Goal: Transaction & Acquisition: Purchase product/service

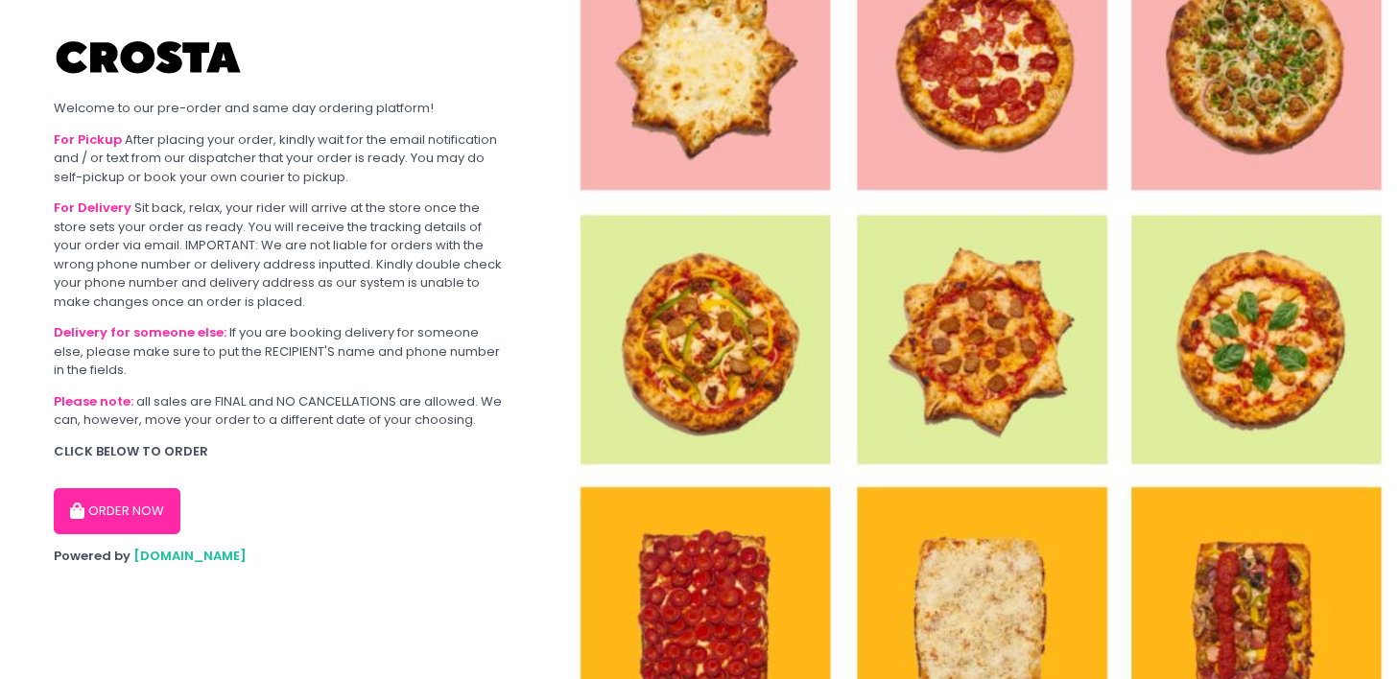
click at [124, 515] on button "ORDER NOW" at bounding box center [117, 511] width 127 height 46
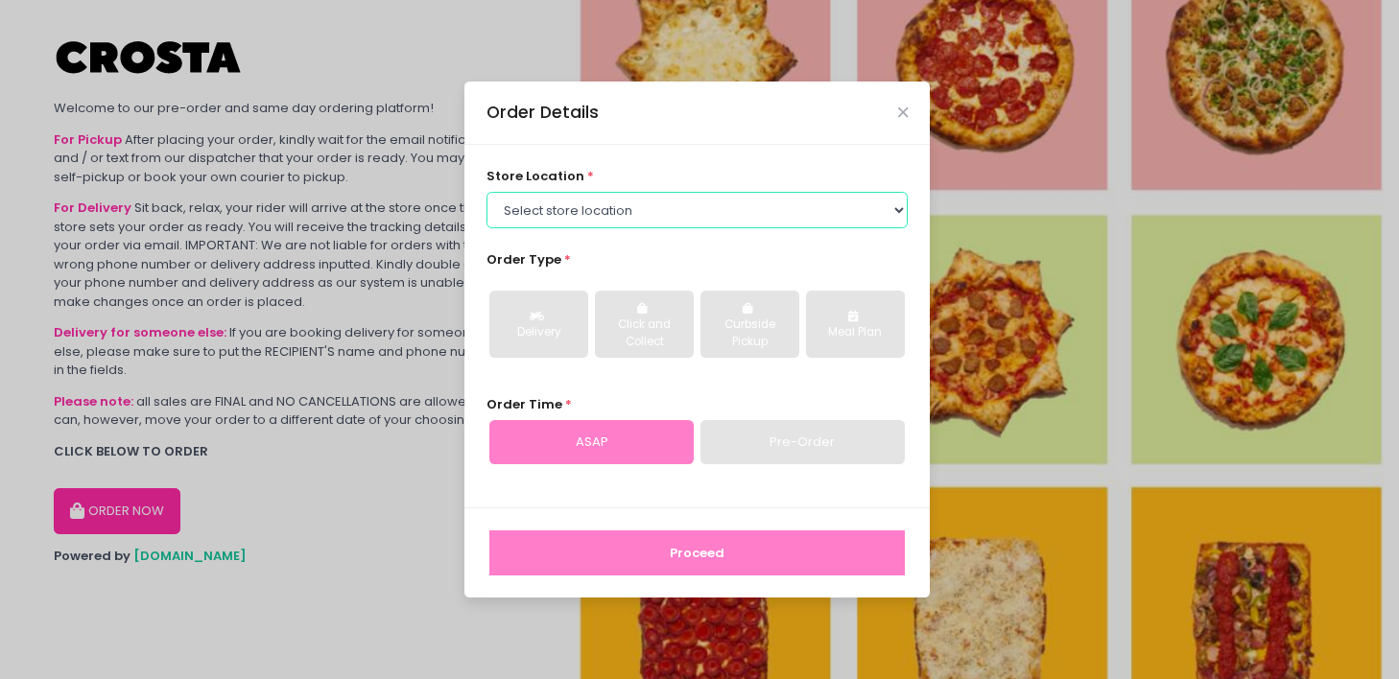
click at [700, 215] on select "Select store location [PERSON_NAME] Pizza - [PERSON_NAME] Pizza - [GEOGRAPHIC_D…" at bounding box center [697, 210] width 422 height 36
select select "5fabb2e53664a8677beaeb89"
click at [486, 192] on select "Select store location [PERSON_NAME] Pizza - [PERSON_NAME] Pizza - [GEOGRAPHIC_D…" at bounding box center [697, 210] width 422 height 36
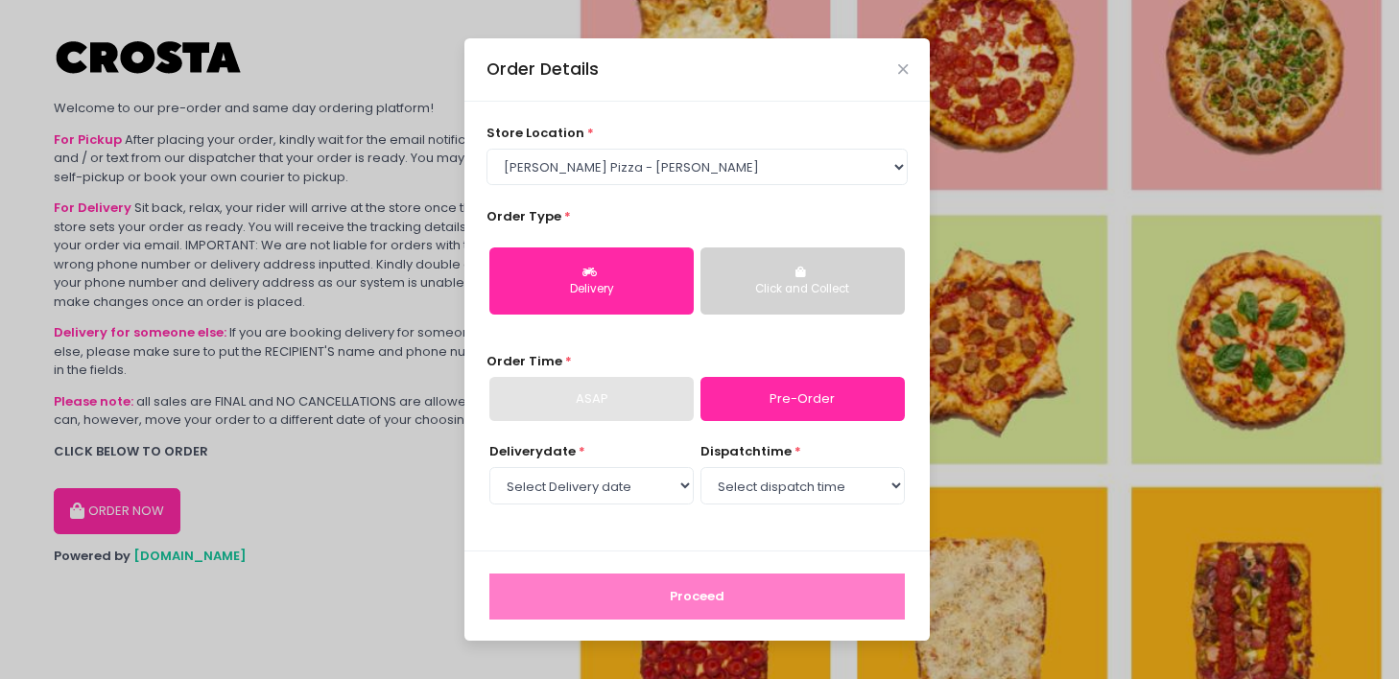
click at [777, 279] on button "Click and Collect" at bounding box center [802, 281] width 204 height 67
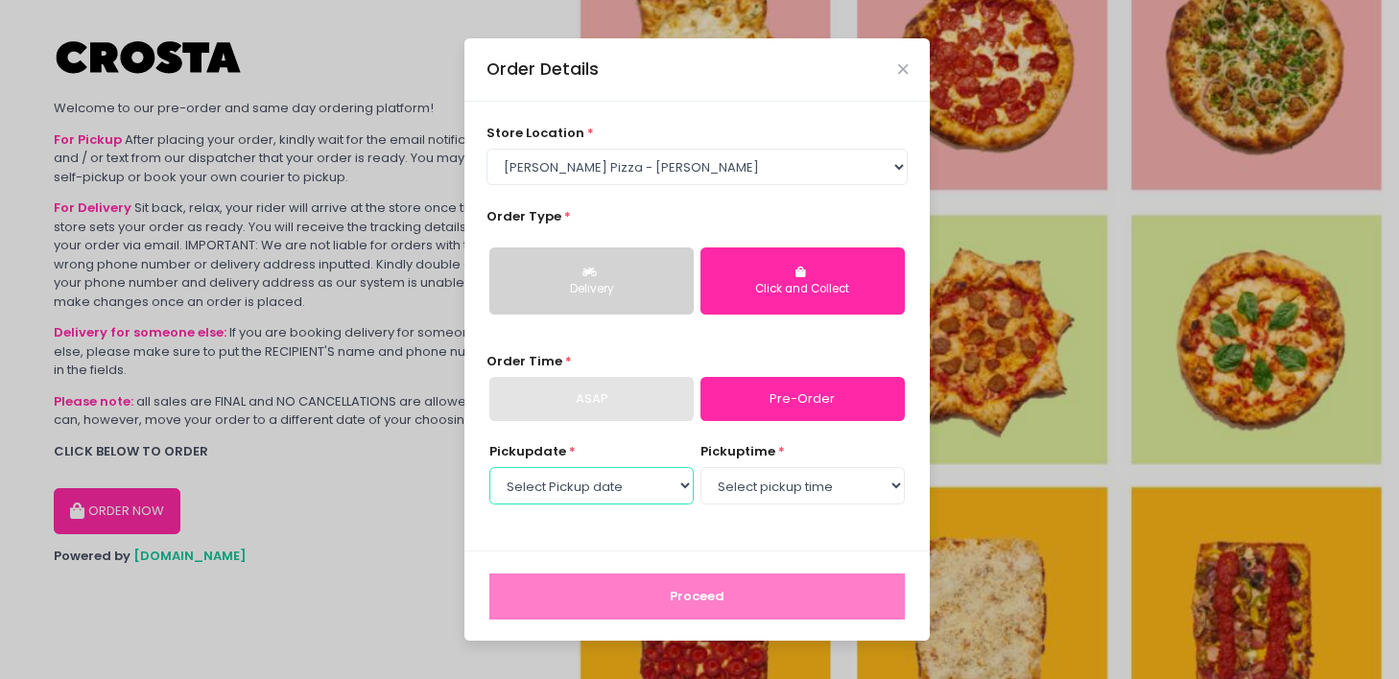
click at [633, 495] on select "Select Pickup date [DATE] [DATE] [DATE] [DATE] [DATE] [DATE]" at bounding box center [591, 485] width 204 height 36
select select "[DATE]"
click at [489, 467] on select "Select Pickup date [DATE] [DATE] [DATE] [DATE] [DATE] [DATE]" at bounding box center [591, 485] width 204 height 36
click at [748, 486] on select "Select pickup time 12:00 PM - 12:30 PM 12:30 PM - 01:00 PM 01:00 PM - 01:30 PM …" at bounding box center [802, 485] width 204 height 36
select select "15:00"
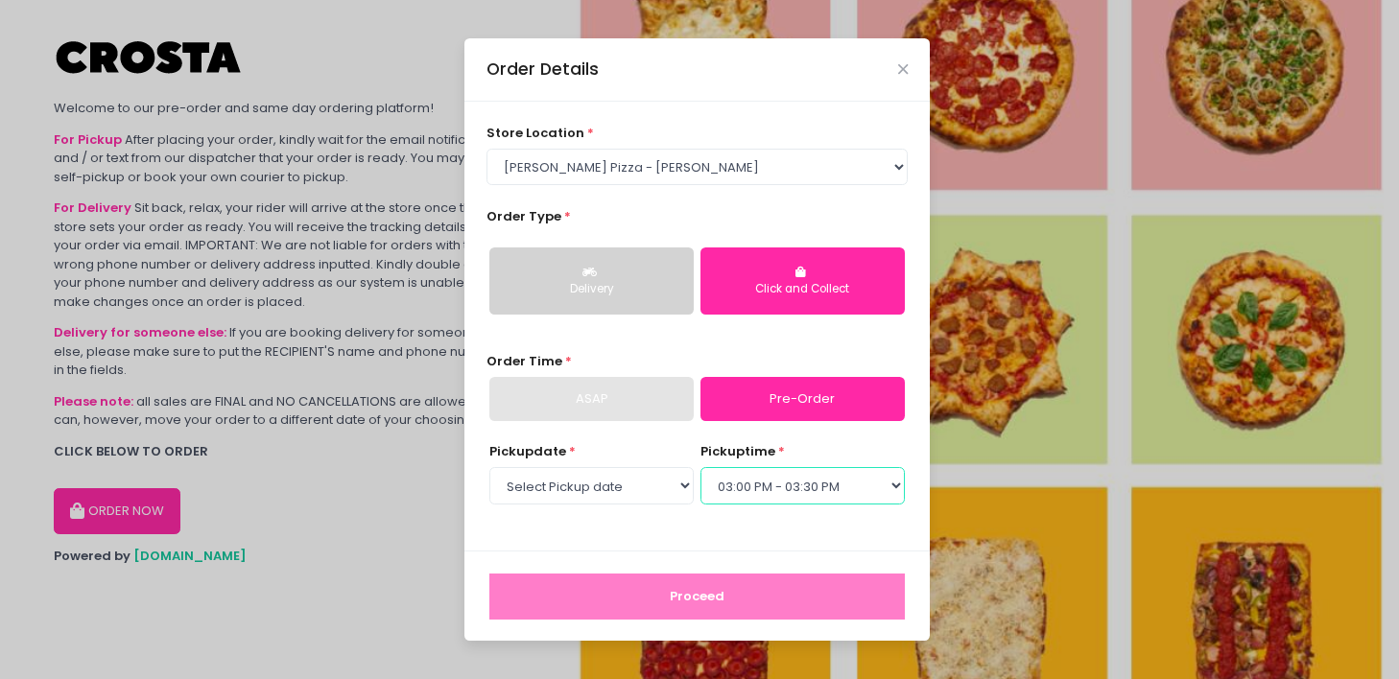
click at [700, 467] on select "Select pickup time 12:00 PM - 12:30 PM 12:30 PM - 01:00 PM 01:00 PM - 01:30 PM …" at bounding box center [802, 485] width 204 height 36
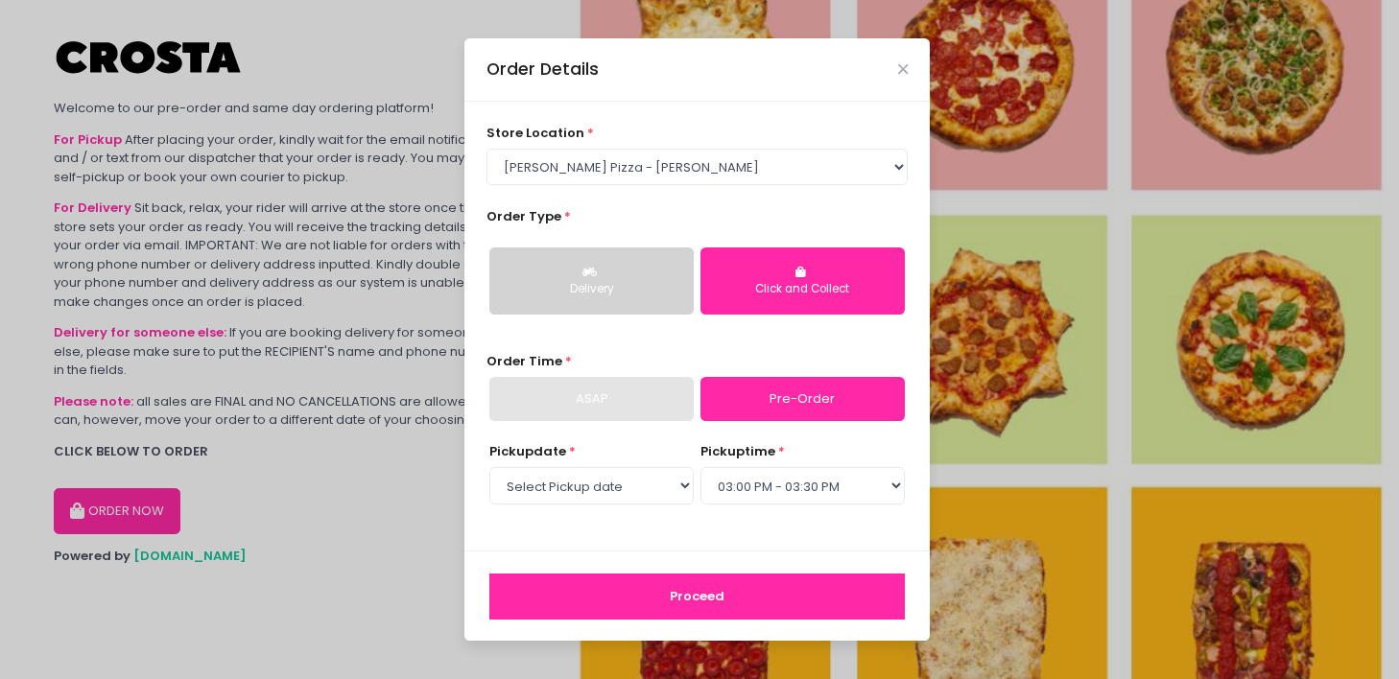
click at [699, 603] on button "Proceed" at bounding box center [696, 597] width 415 height 46
